Goal: Check status: Check status

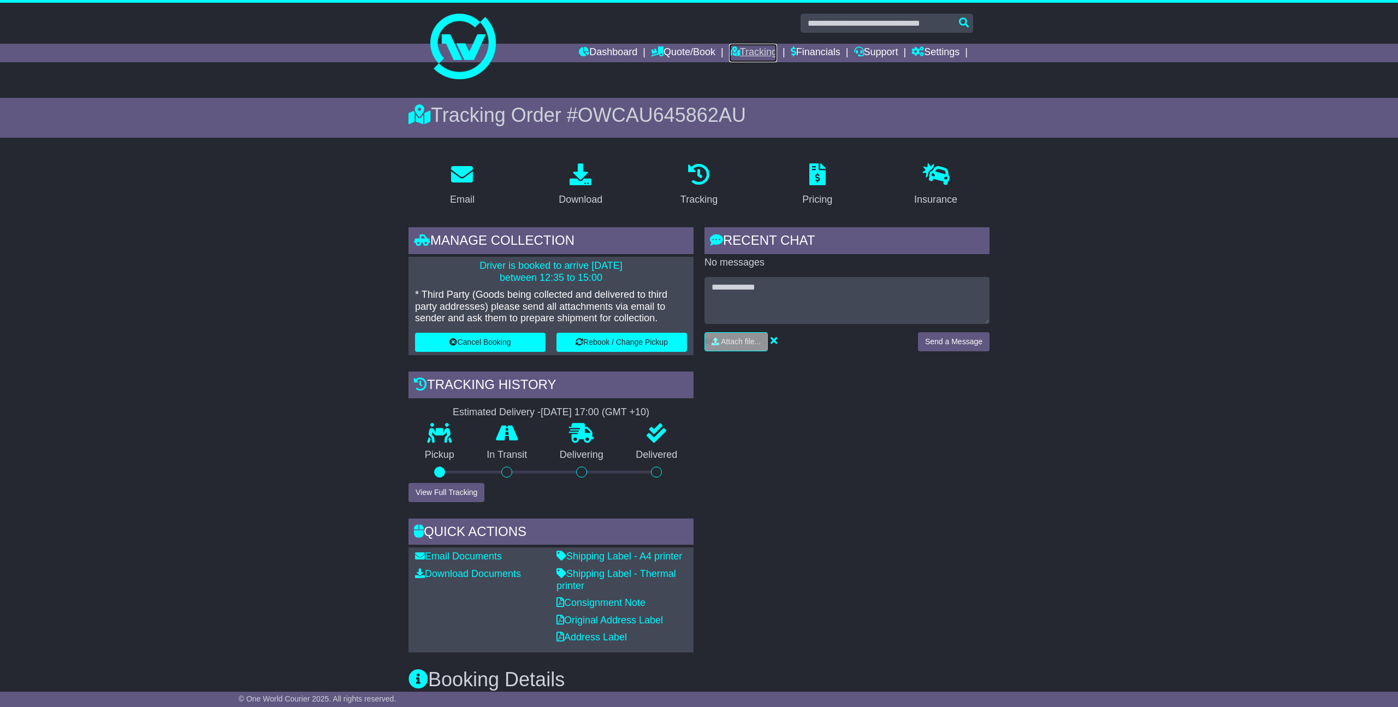
click at [751, 47] on link "Tracking" at bounding box center [753, 53] width 48 height 19
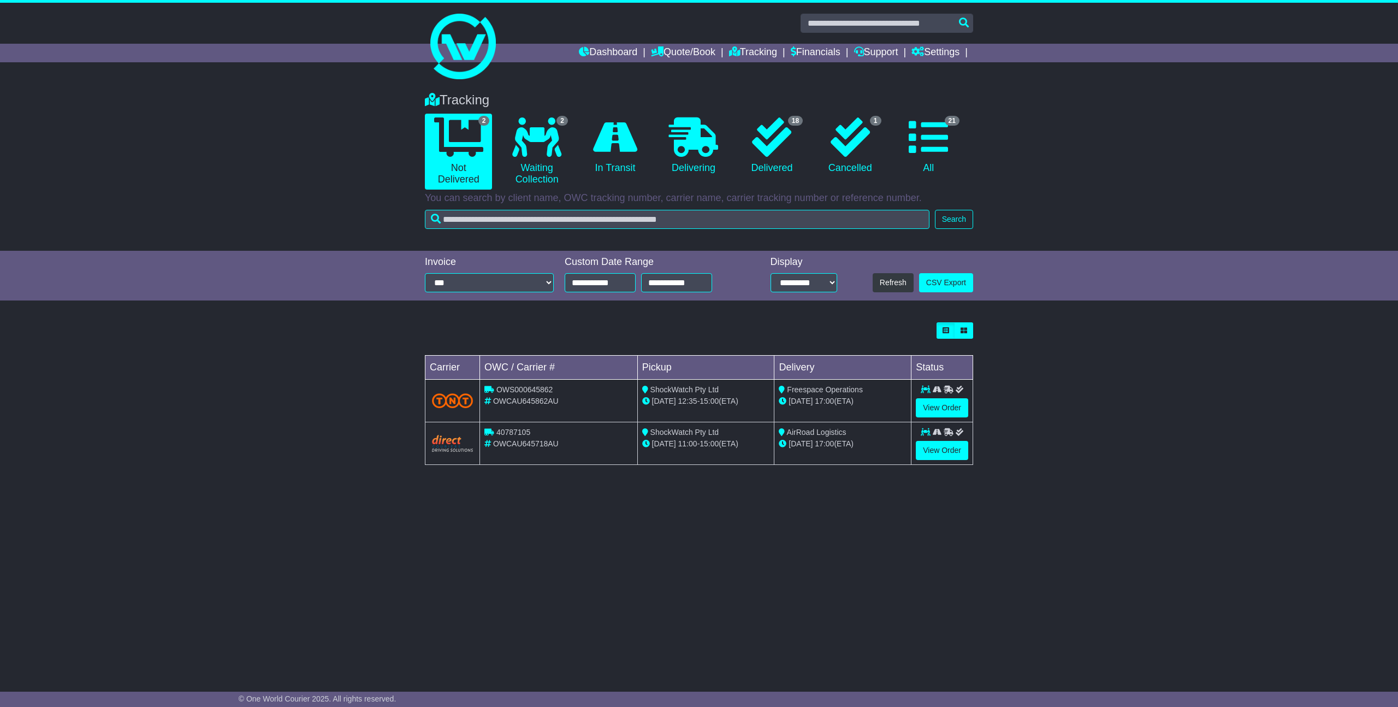
click at [937, 460] on div "View Order" at bounding box center [942, 450] width 52 height 19
click at [945, 456] on link "View Order" at bounding box center [942, 450] width 52 height 19
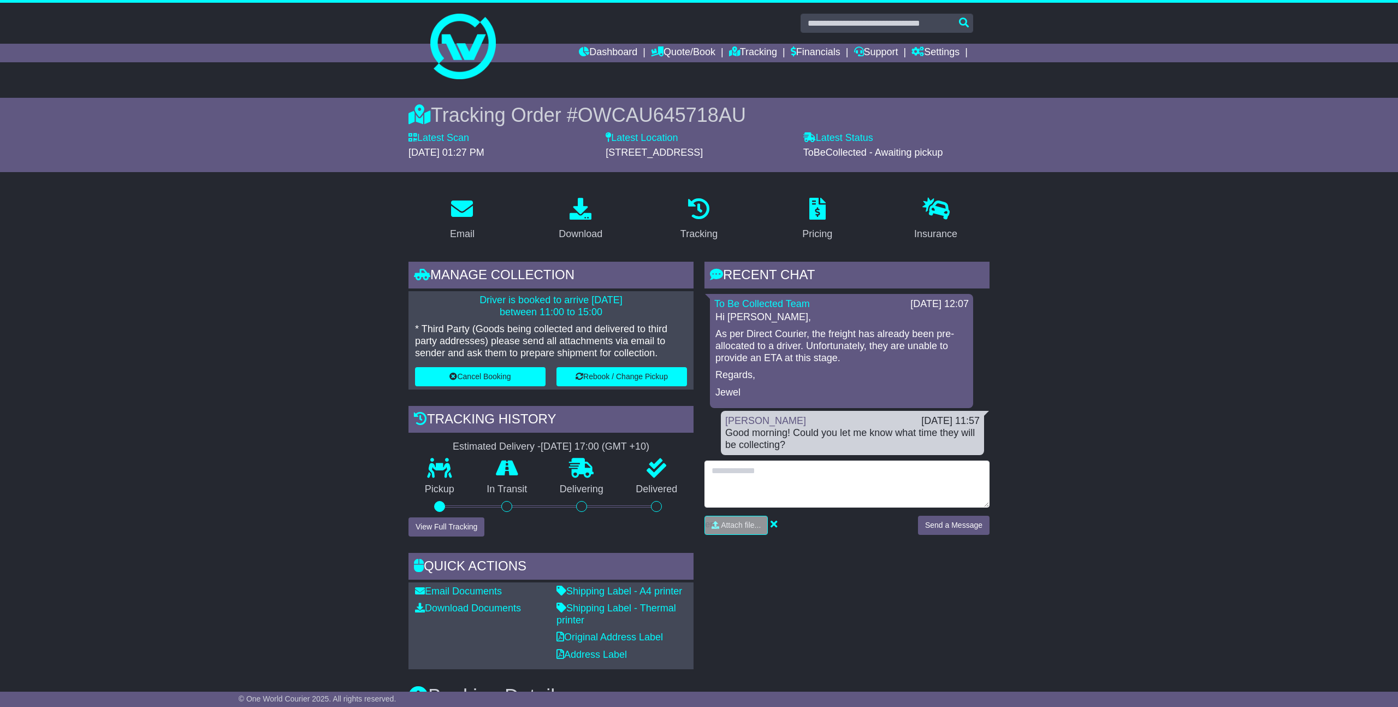
click at [776, 487] on textarea at bounding box center [846, 483] width 285 height 47
type textarea "**********"
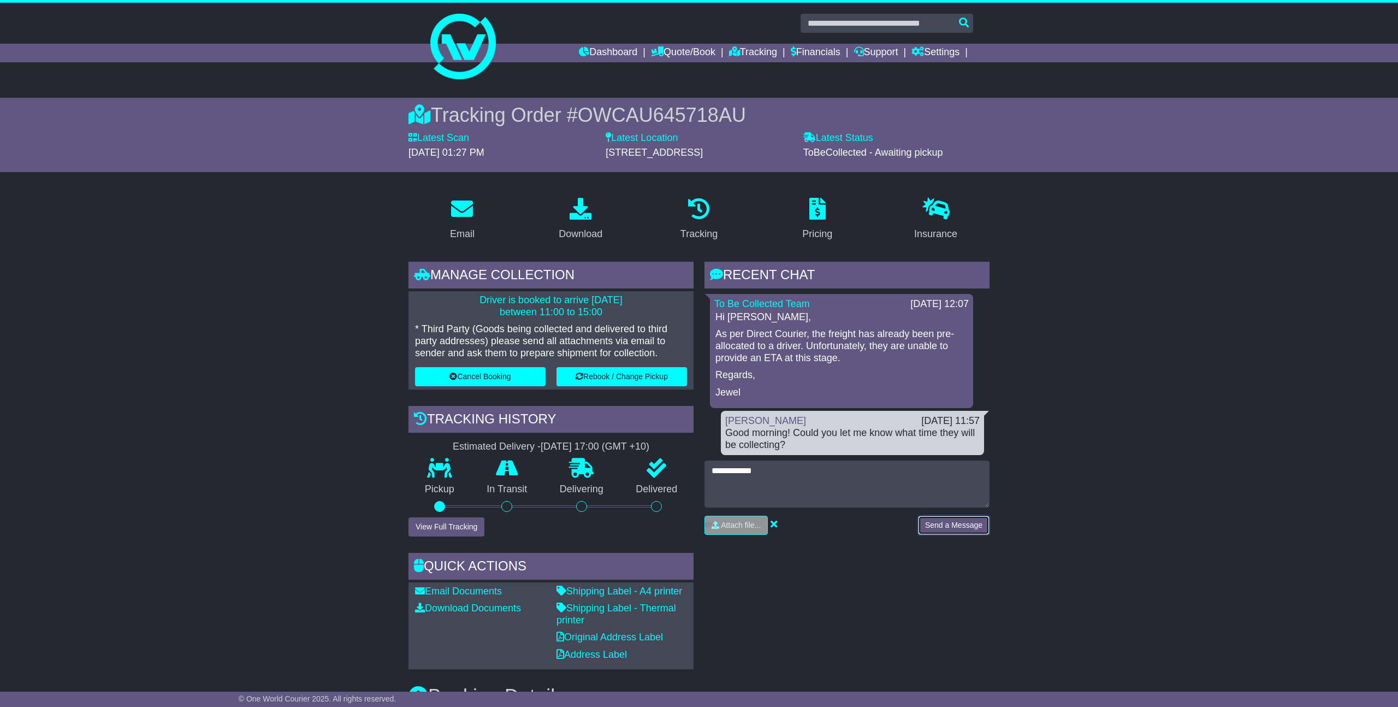
click at [965, 532] on button "Send a Message" at bounding box center [954, 524] width 72 height 19
